Goal: Information Seeking & Learning: Learn about a topic

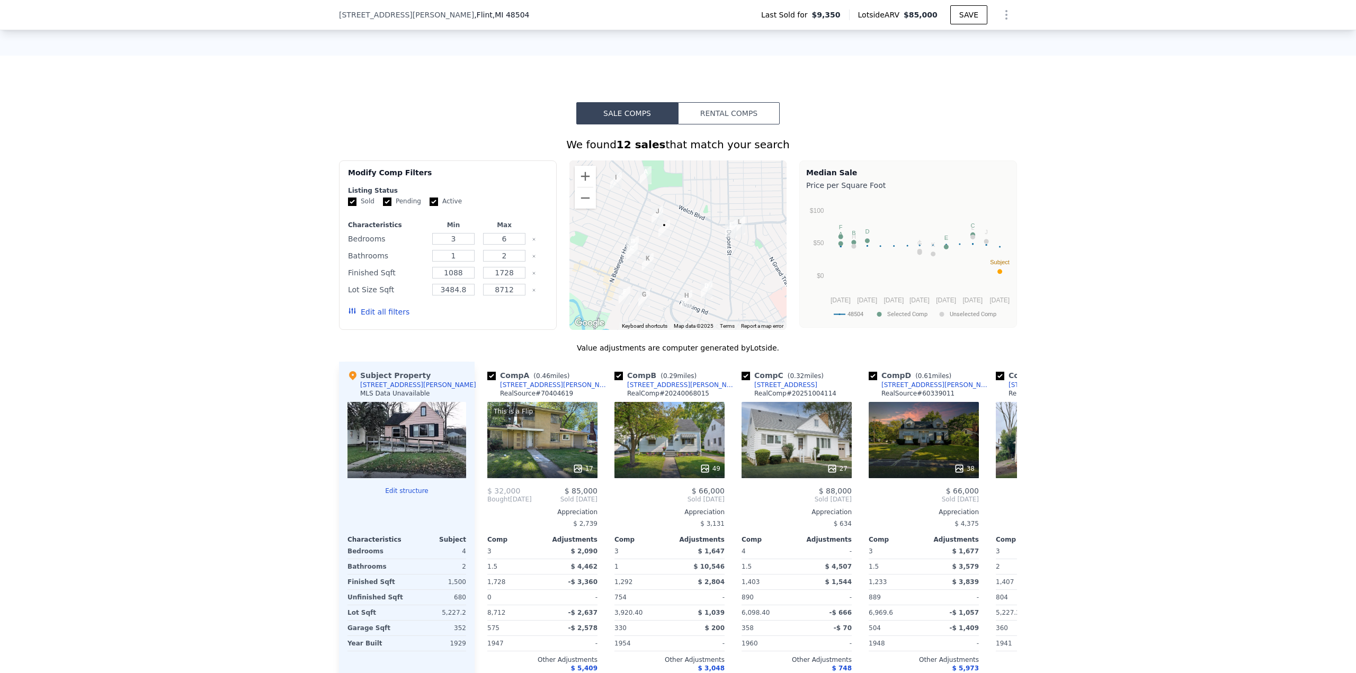
scroll to position [738, 0]
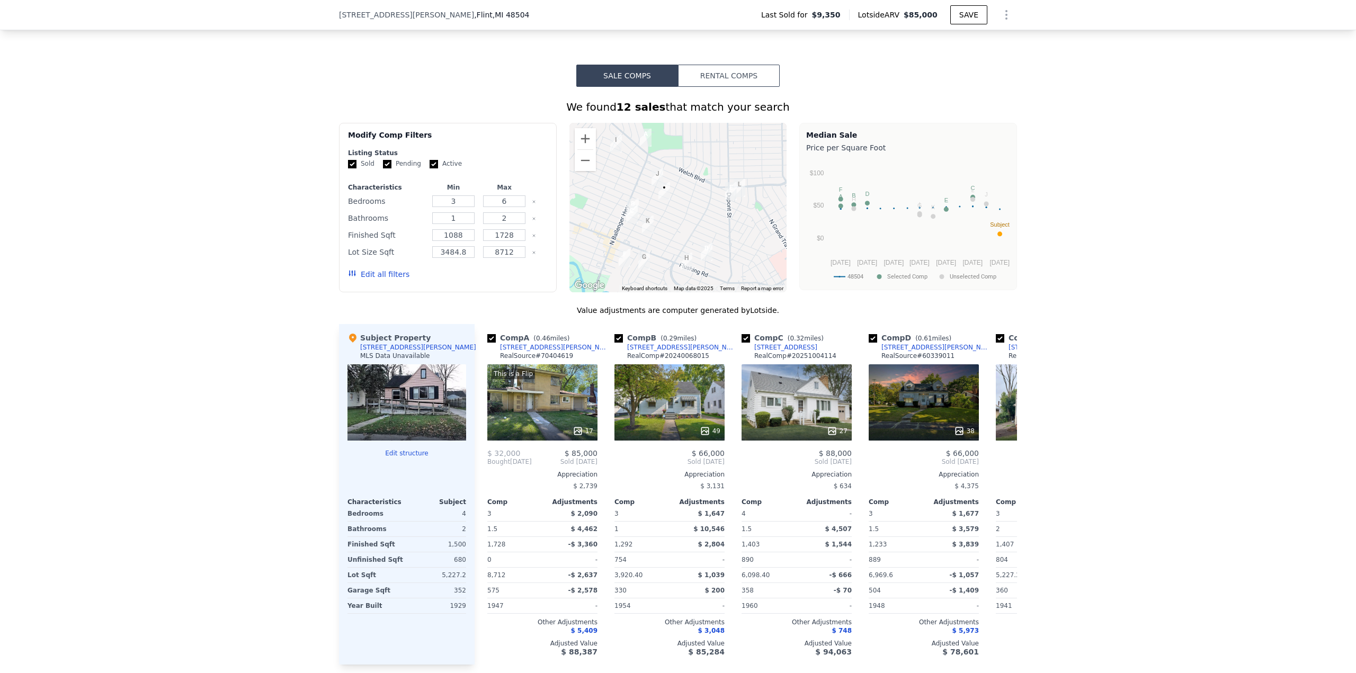
click at [417, 411] on div at bounding box center [406, 402] width 119 height 76
click at [409, 417] on div at bounding box center [406, 402] width 119 height 76
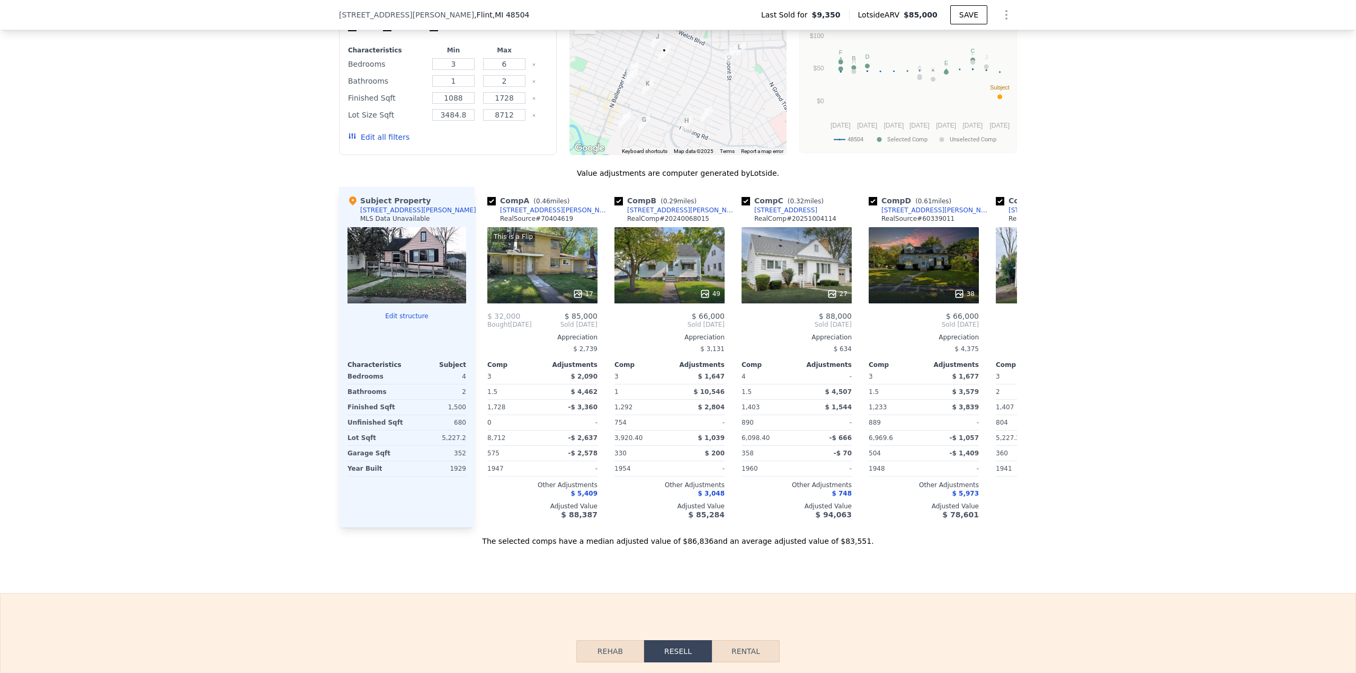
scroll to position [896, 0]
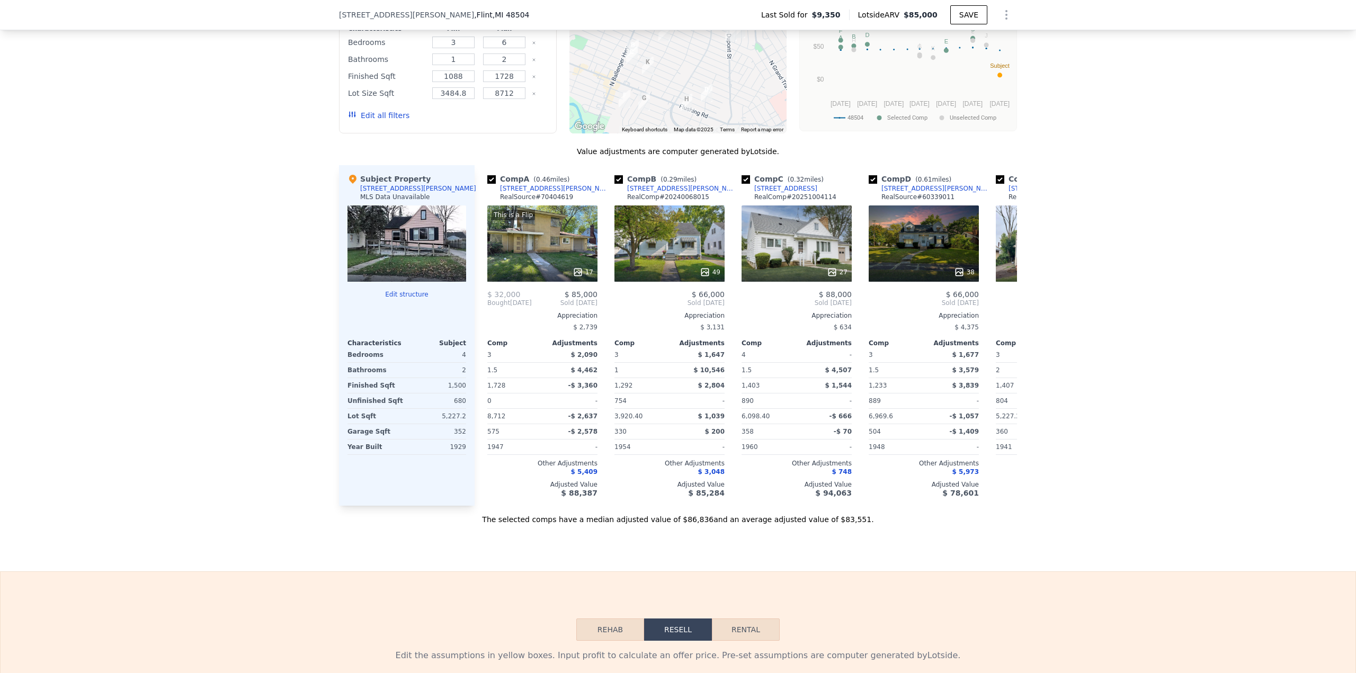
click at [384, 253] on div at bounding box center [406, 243] width 119 height 76
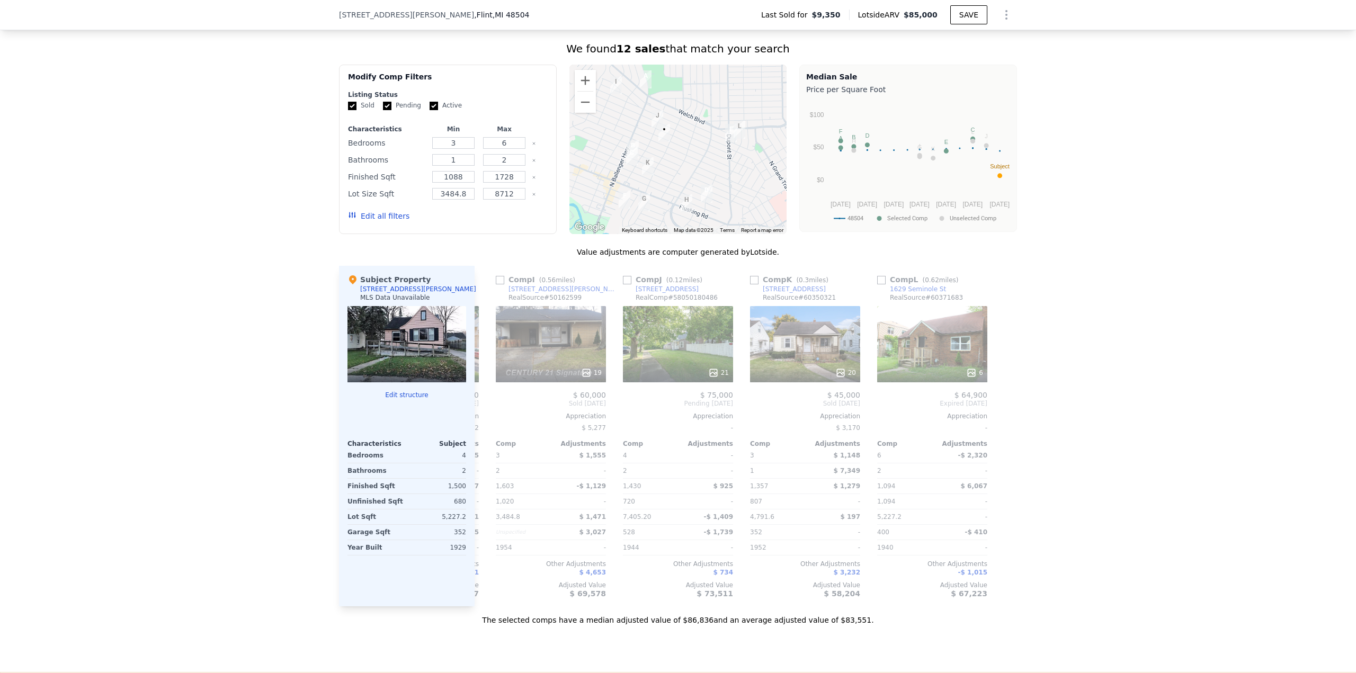
scroll to position [738, 0]
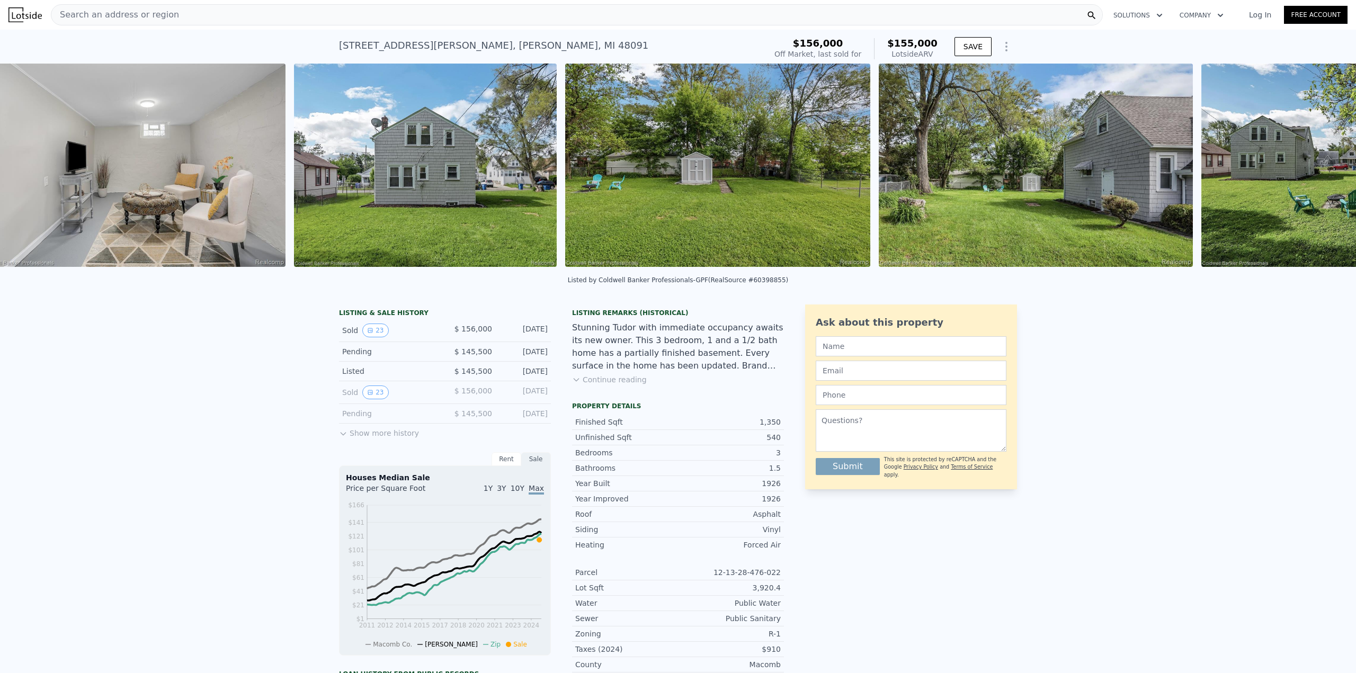
scroll to position [0, 5708]
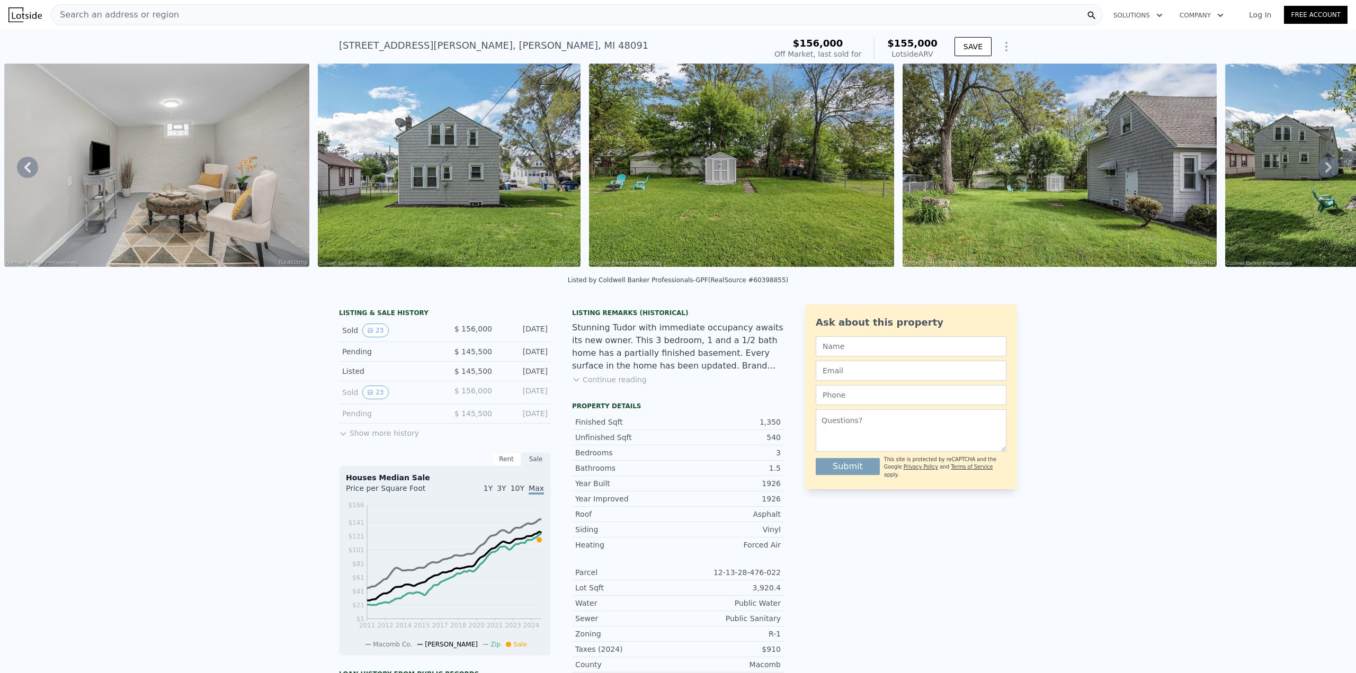
click at [210, 436] on div "LISTING & SALE HISTORY Sold 23 $ 156,000 Jun 29, 2025 Pending $ 145,500 Jun 7, …" at bounding box center [678, 585] width 1356 height 579
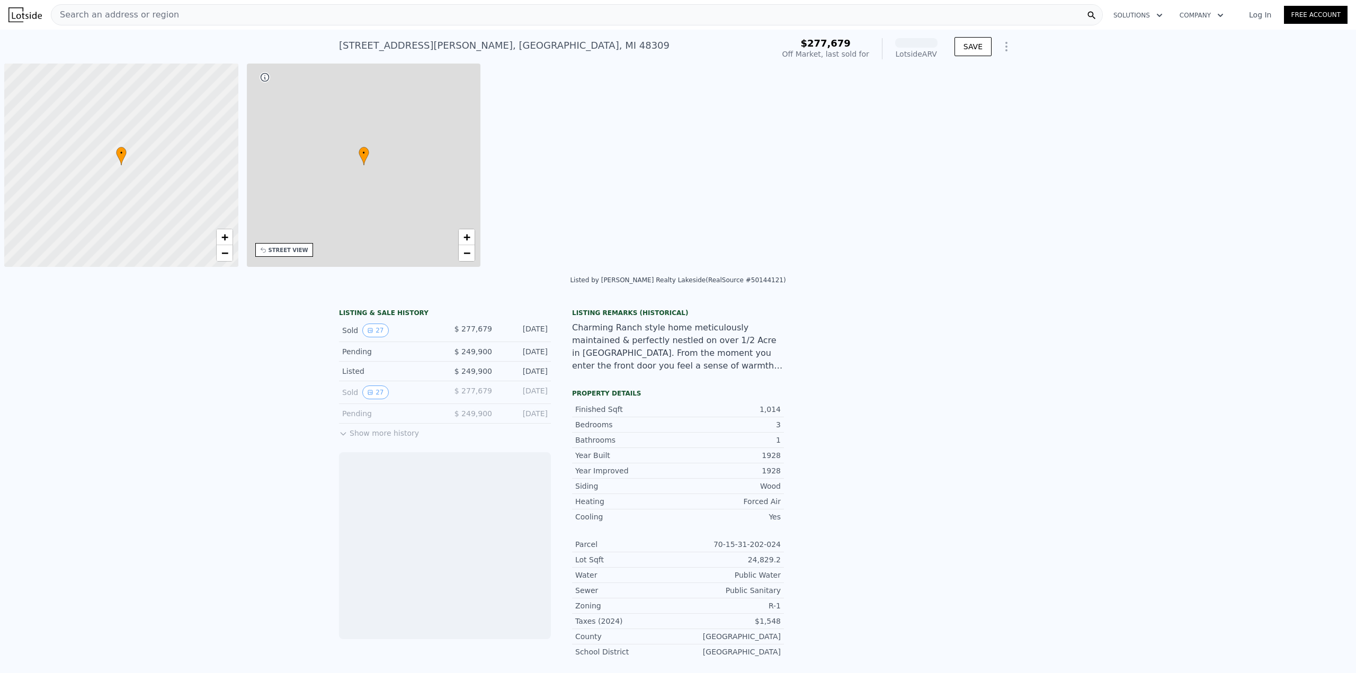
scroll to position [0, 4]
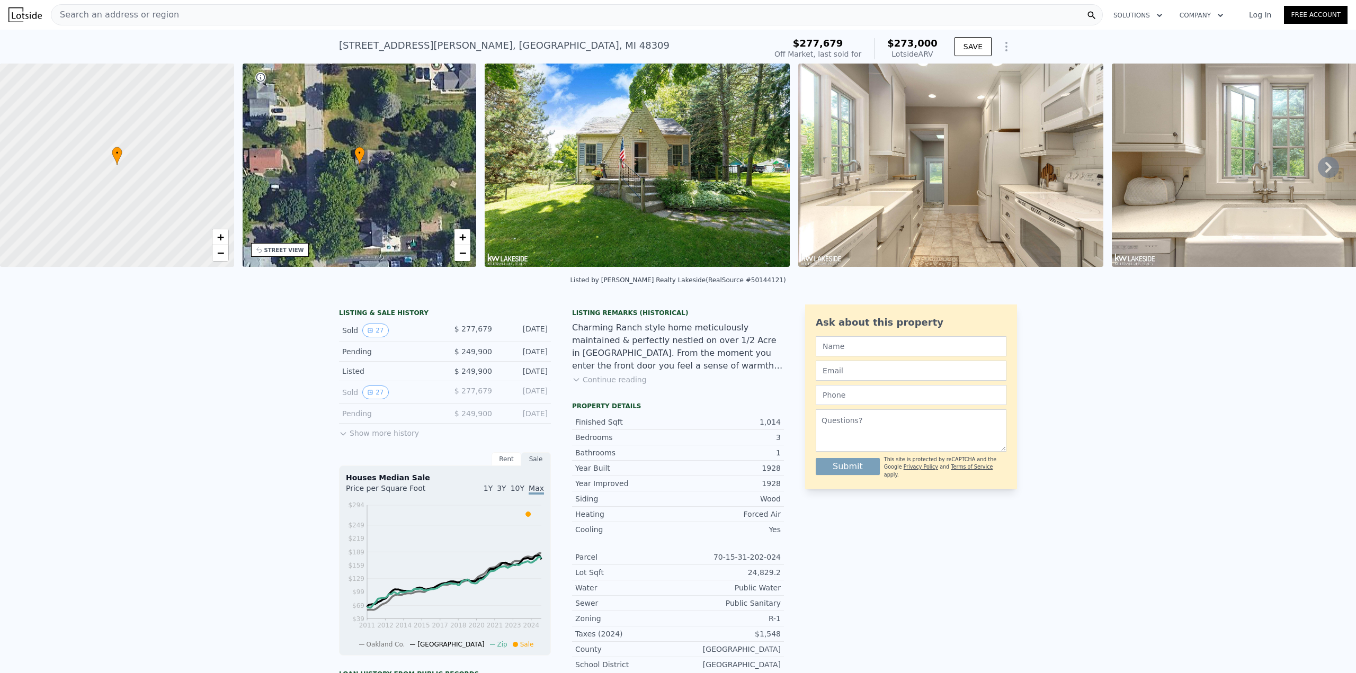
click at [704, 207] on img at bounding box center [636, 165] width 305 height 203
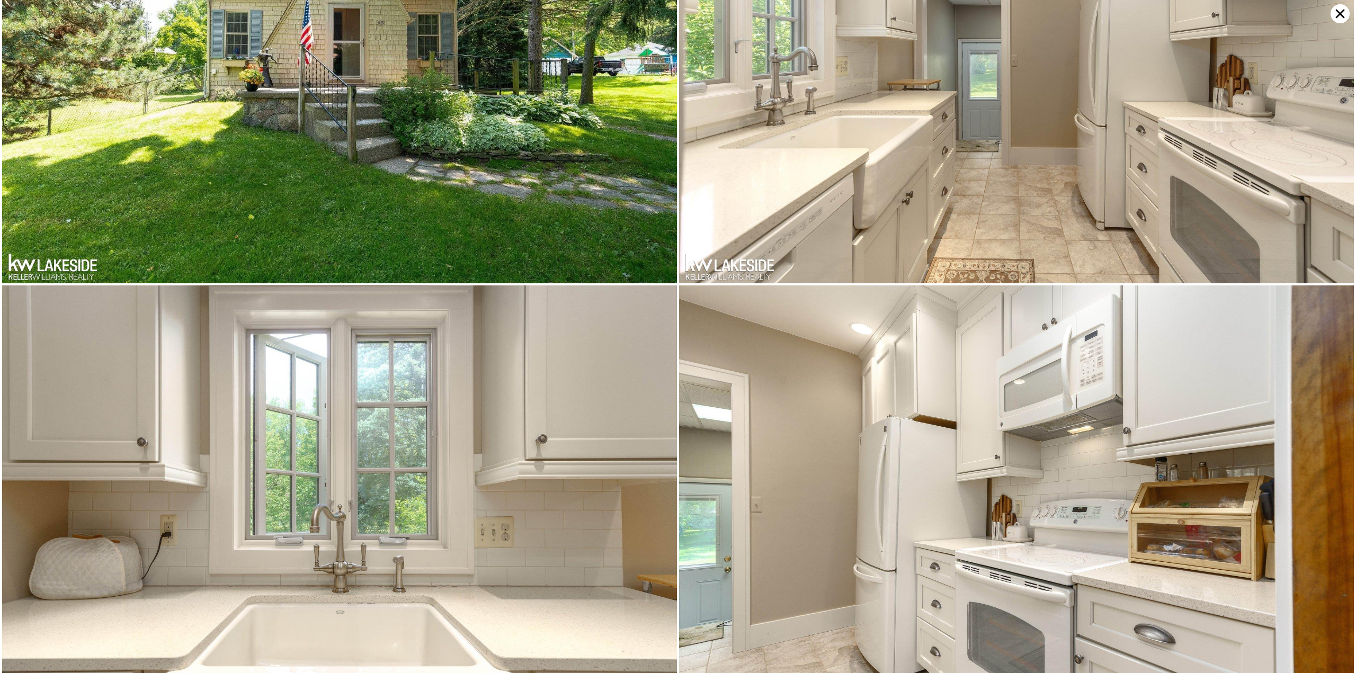
scroll to position [0, 0]
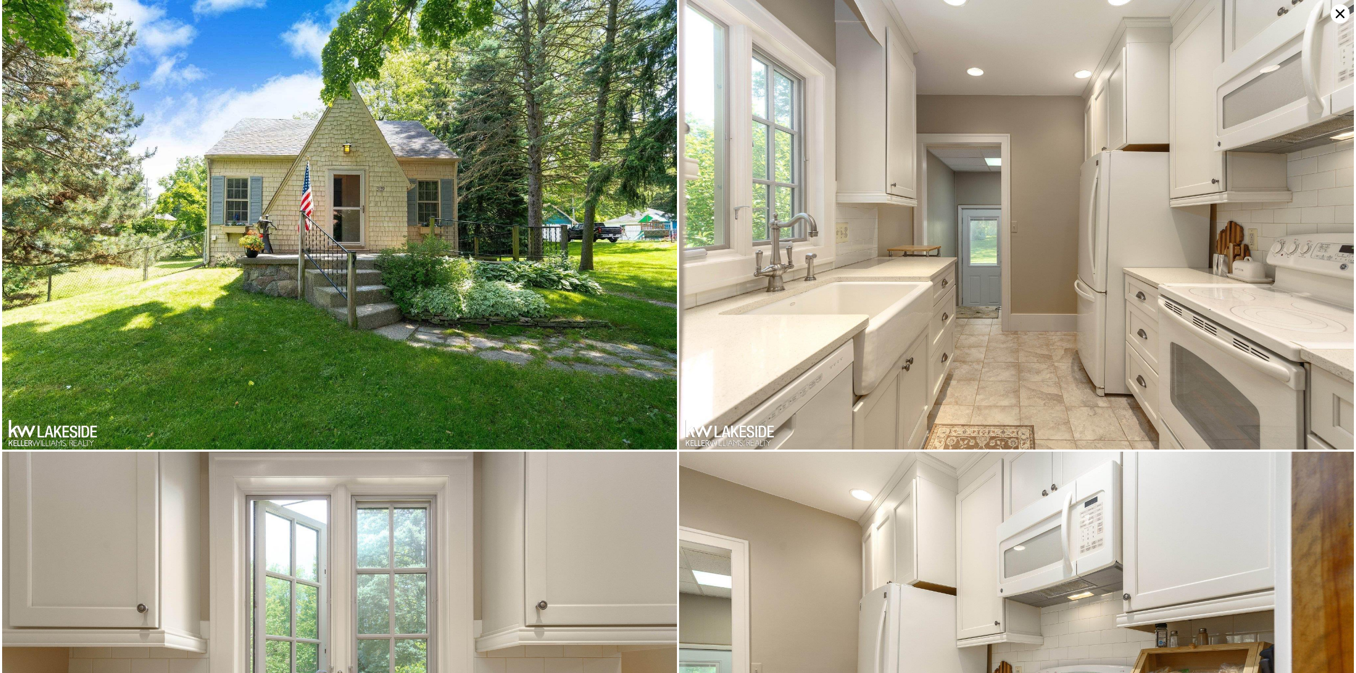
type input "$ 282,000"
type input "-$ 32,073"
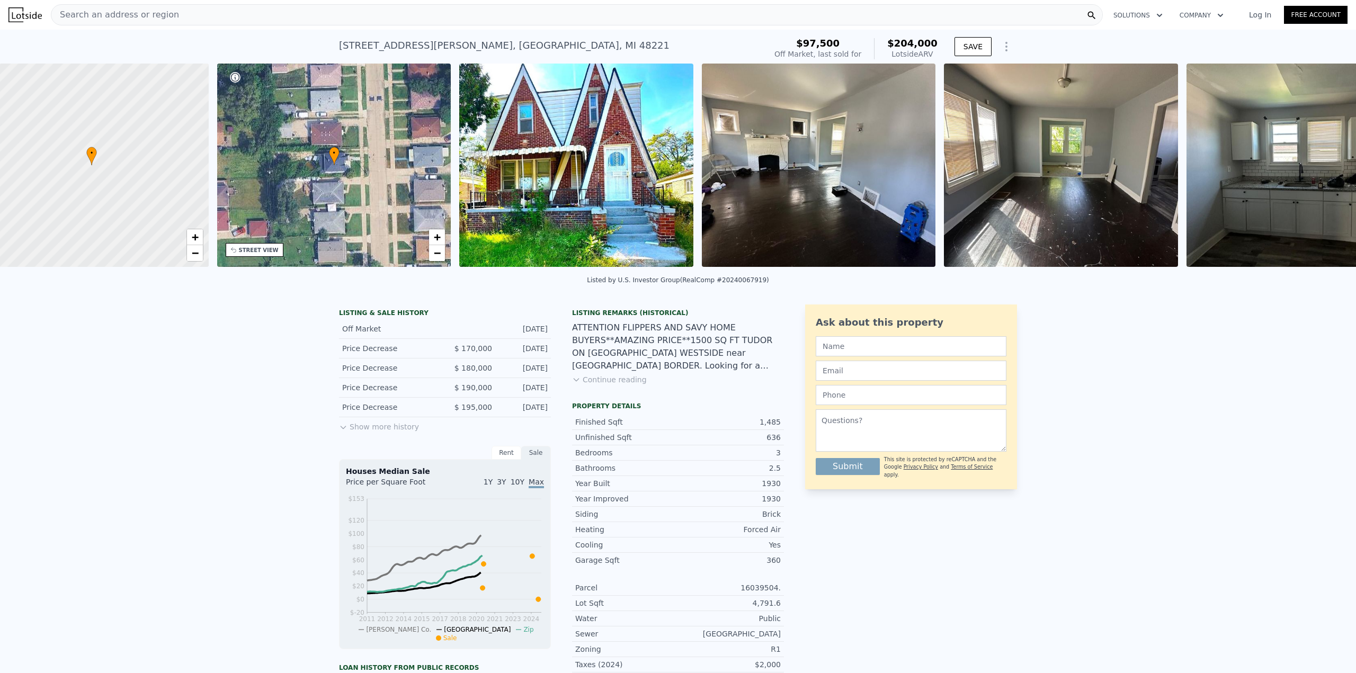
scroll to position [0, 4]
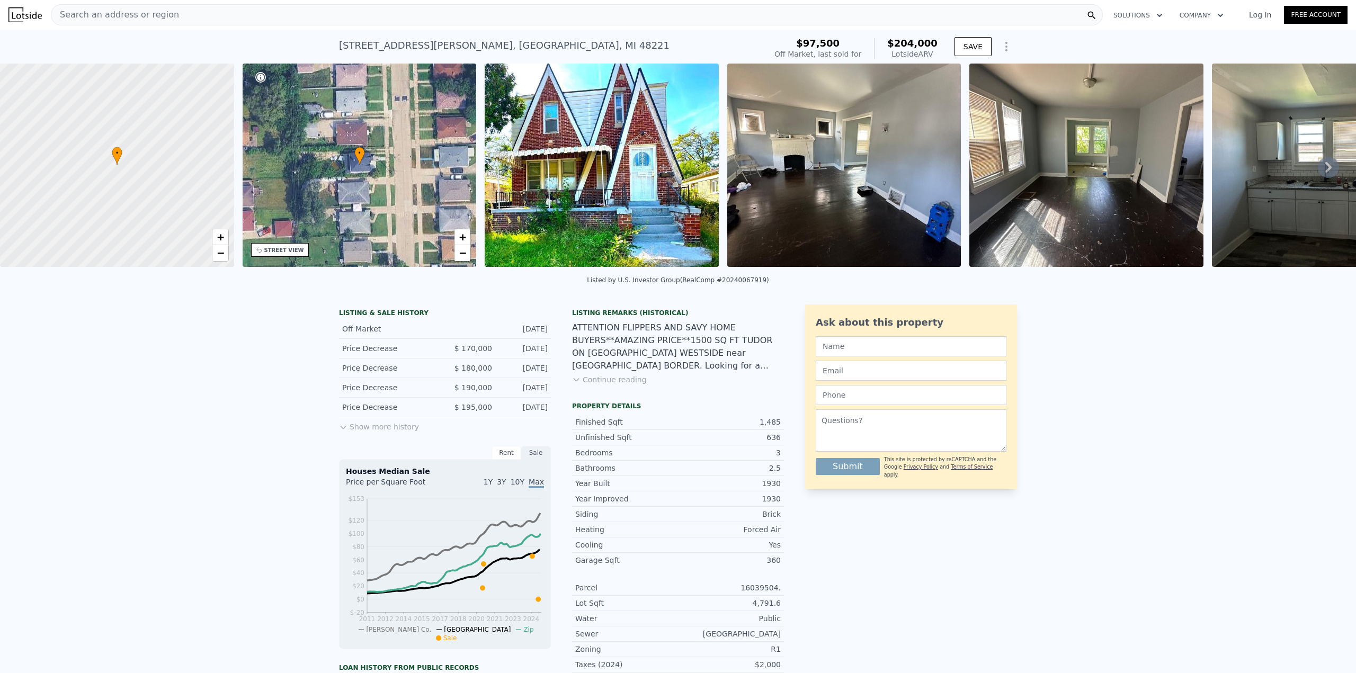
click at [854, 142] on img at bounding box center [844, 165] width 234 height 203
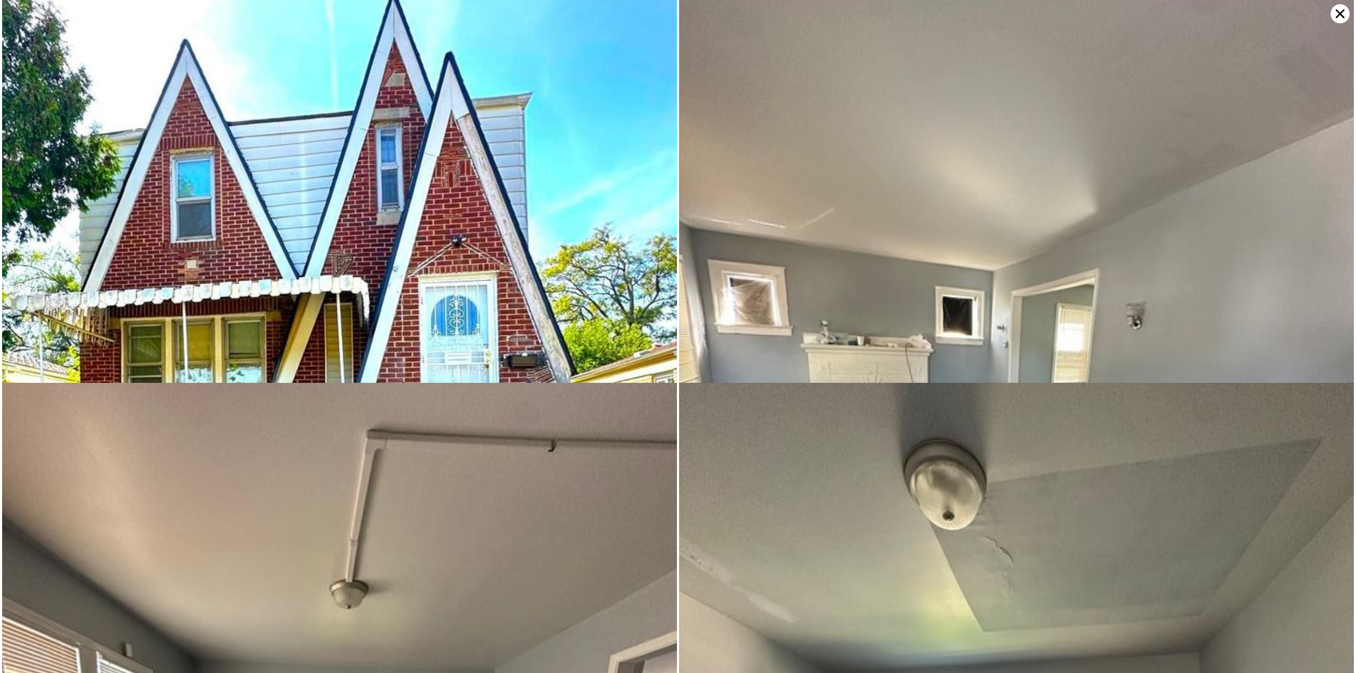
scroll to position [0, 0]
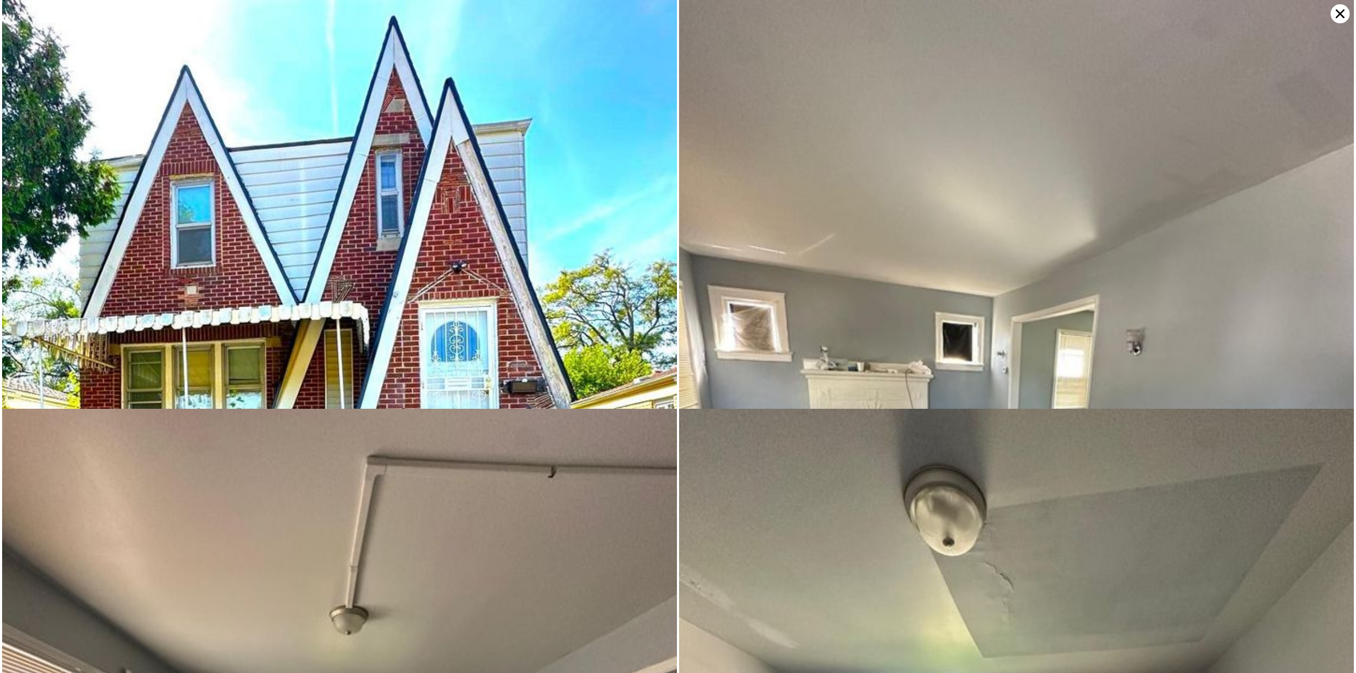
click at [498, 235] on img at bounding box center [339, 359] width 675 height 719
click at [816, 228] on img at bounding box center [1016, 450] width 675 height 900
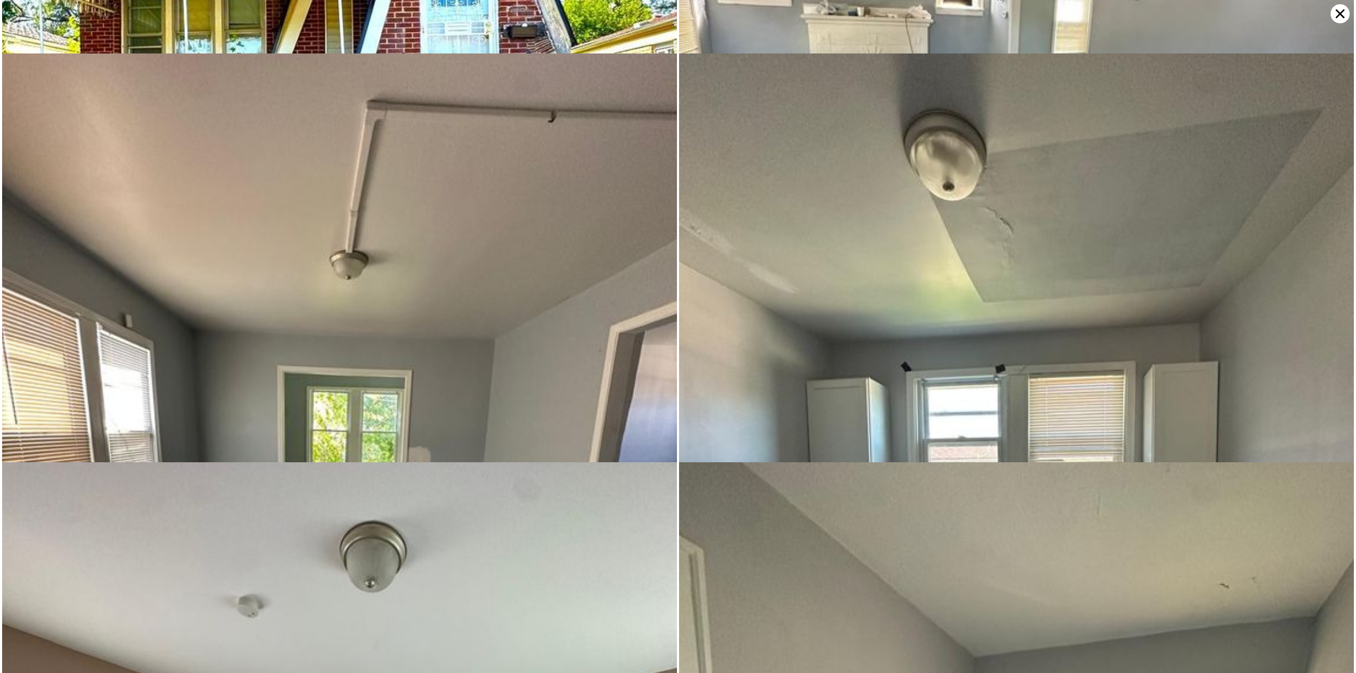
scroll to position [409, 0]
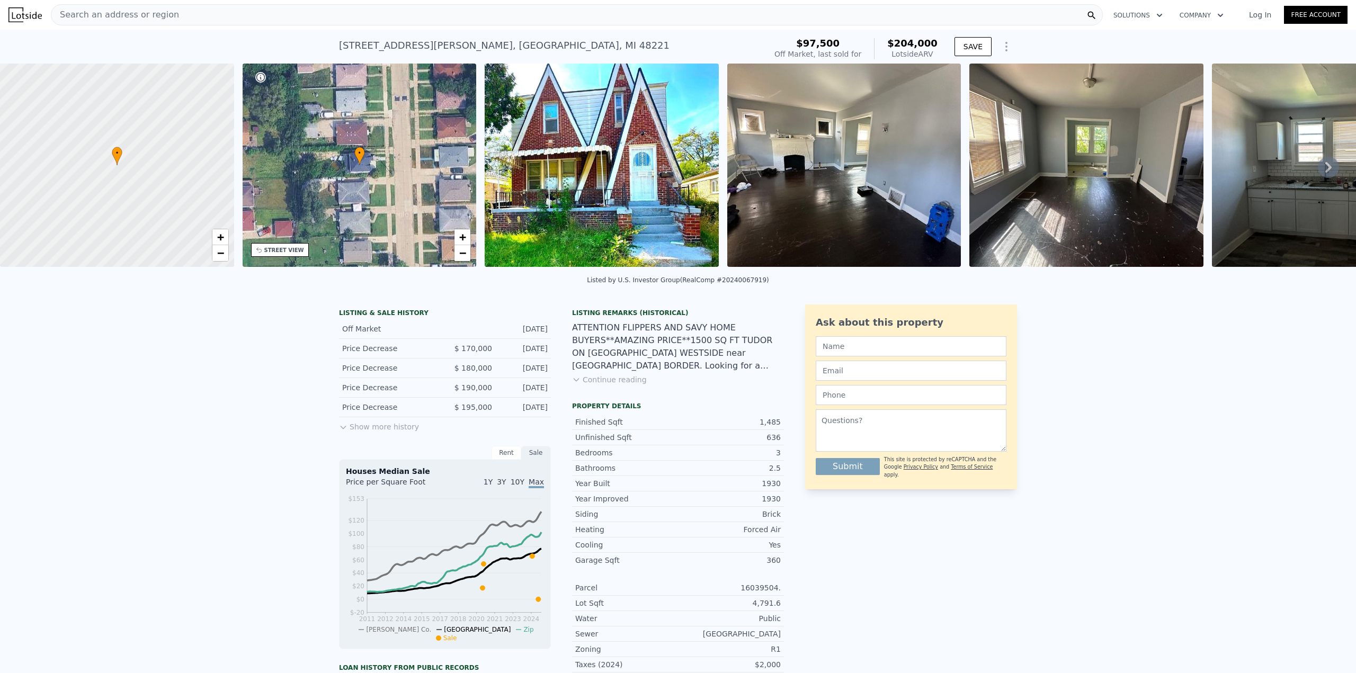
click at [850, 223] on img at bounding box center [844, 165] width 234 height 203
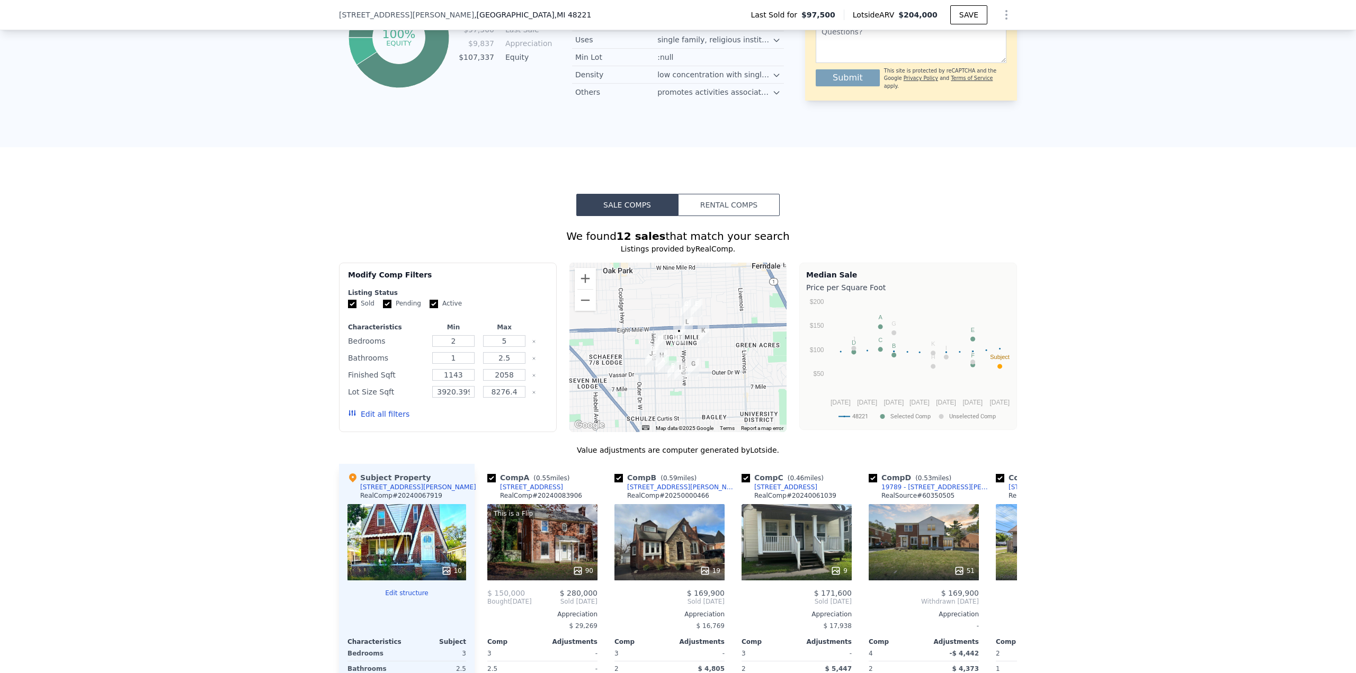
scroll to position [738, 0]
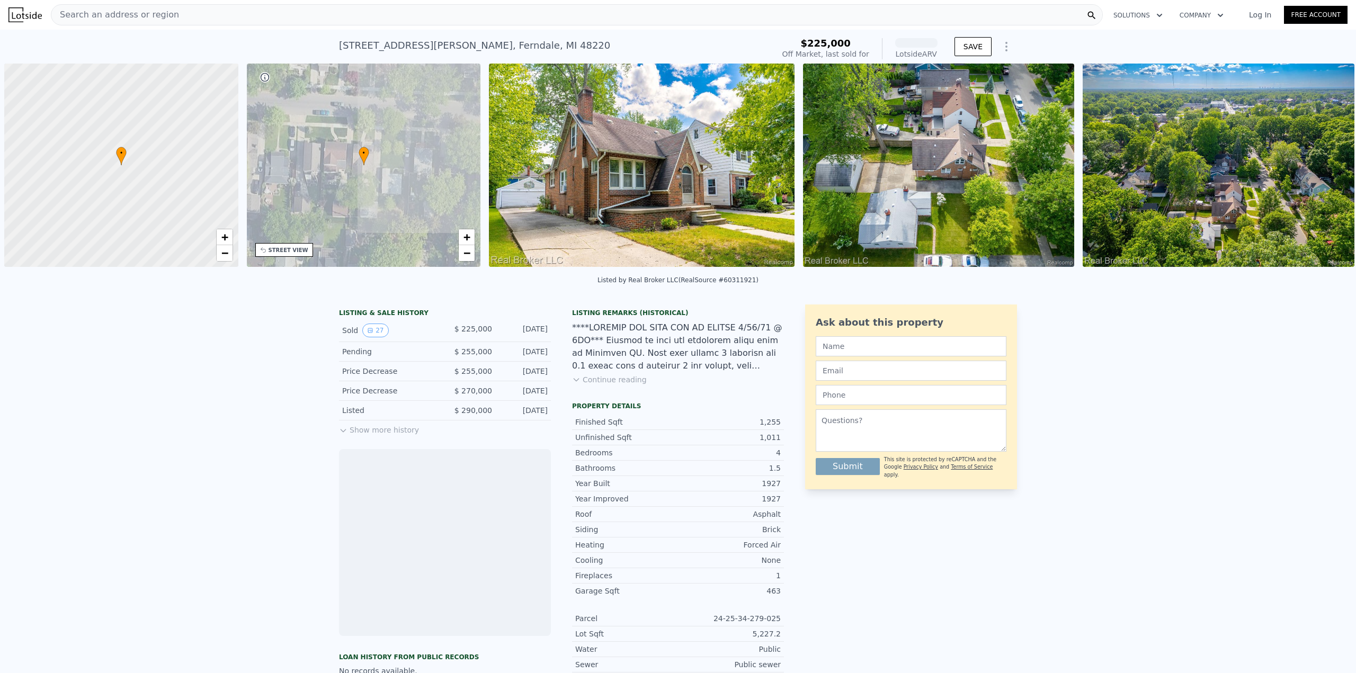
scroll to position [0, 4]
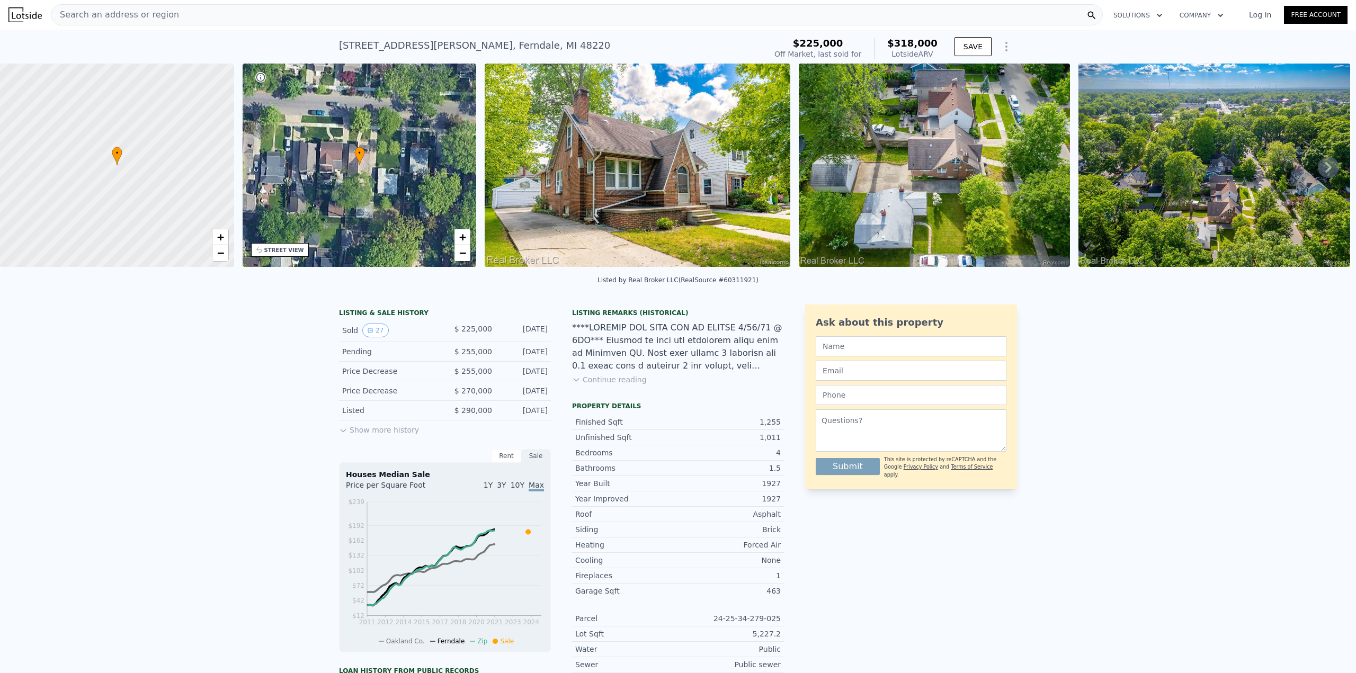
drag, startPoint x: 218, startPoint y: 279, endPoint x: 324, endPoint y: 294, distance: 107.0
click at [328, 294] on div "Listed by Real Broker LLC (RealSource #60311921)" at bounding box center [678, 283] width 1356 height 25
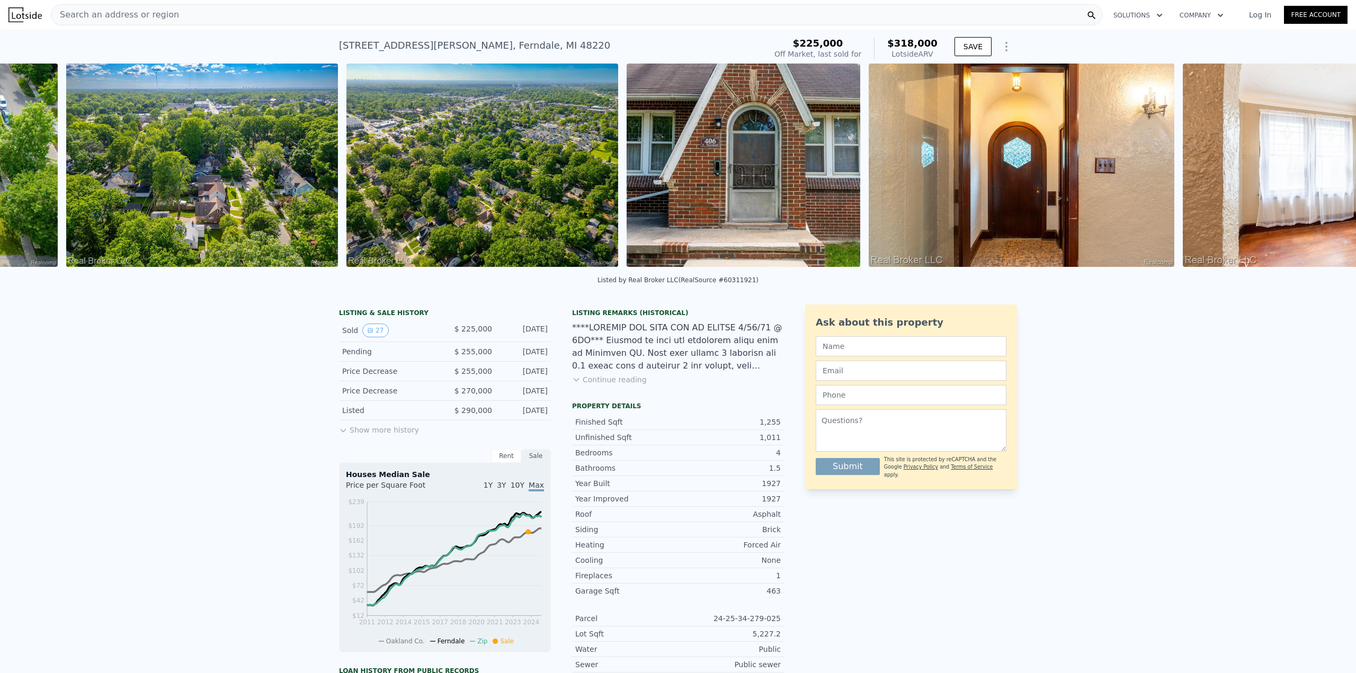
scroll to position [0, 1078]
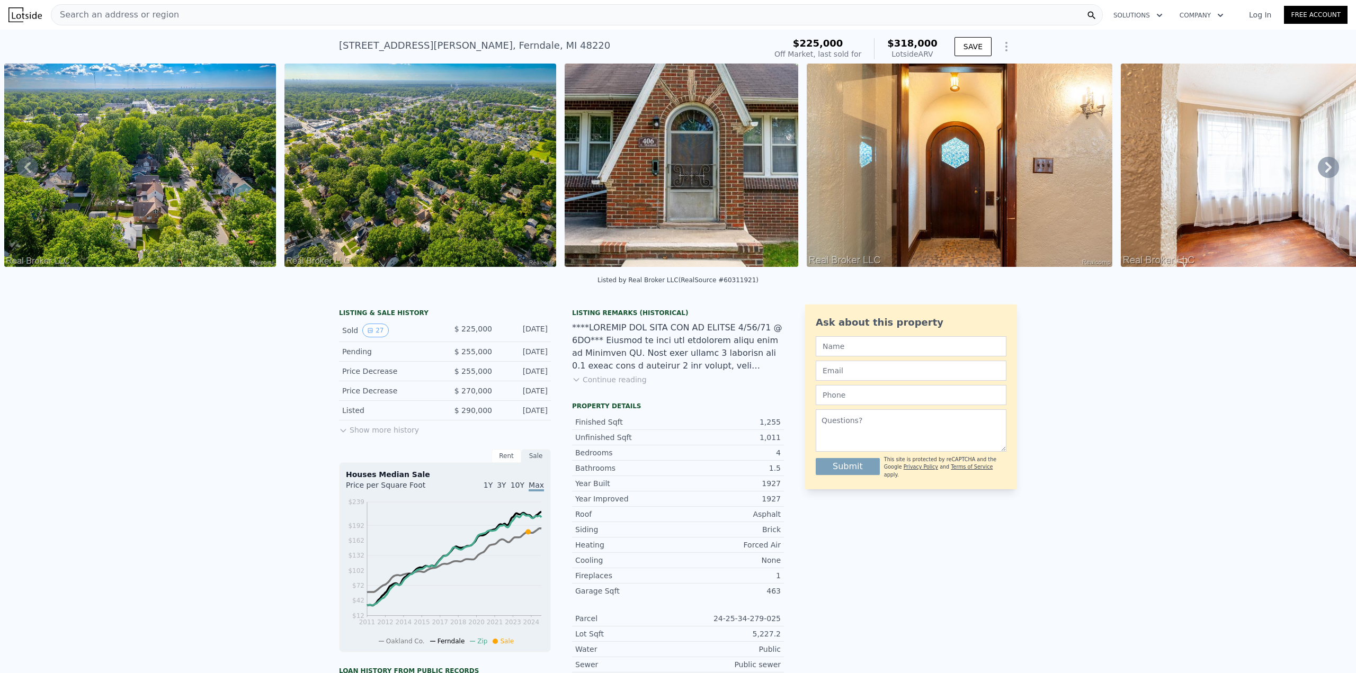
drag, startPoint x: 410, startPoint y: 278, endPoint x: 475, endPoint y: 284, distance: 65.4
click at [475, 284] on div "Listed by Real Broker LLC (RealSource #60311921)" at bounding box center [678, 283] width 1356 height 25
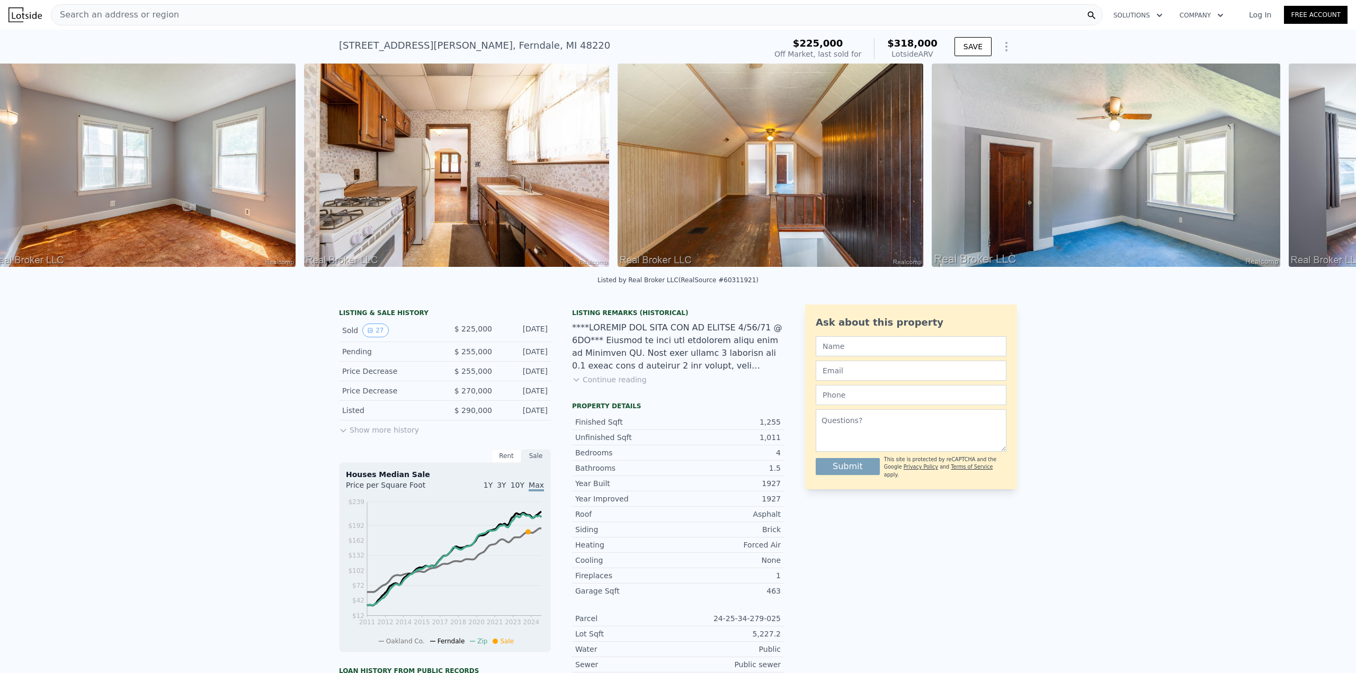
scroll to position [0, 5260]
